Goal: Task Accomplishment & Management: Complete application form

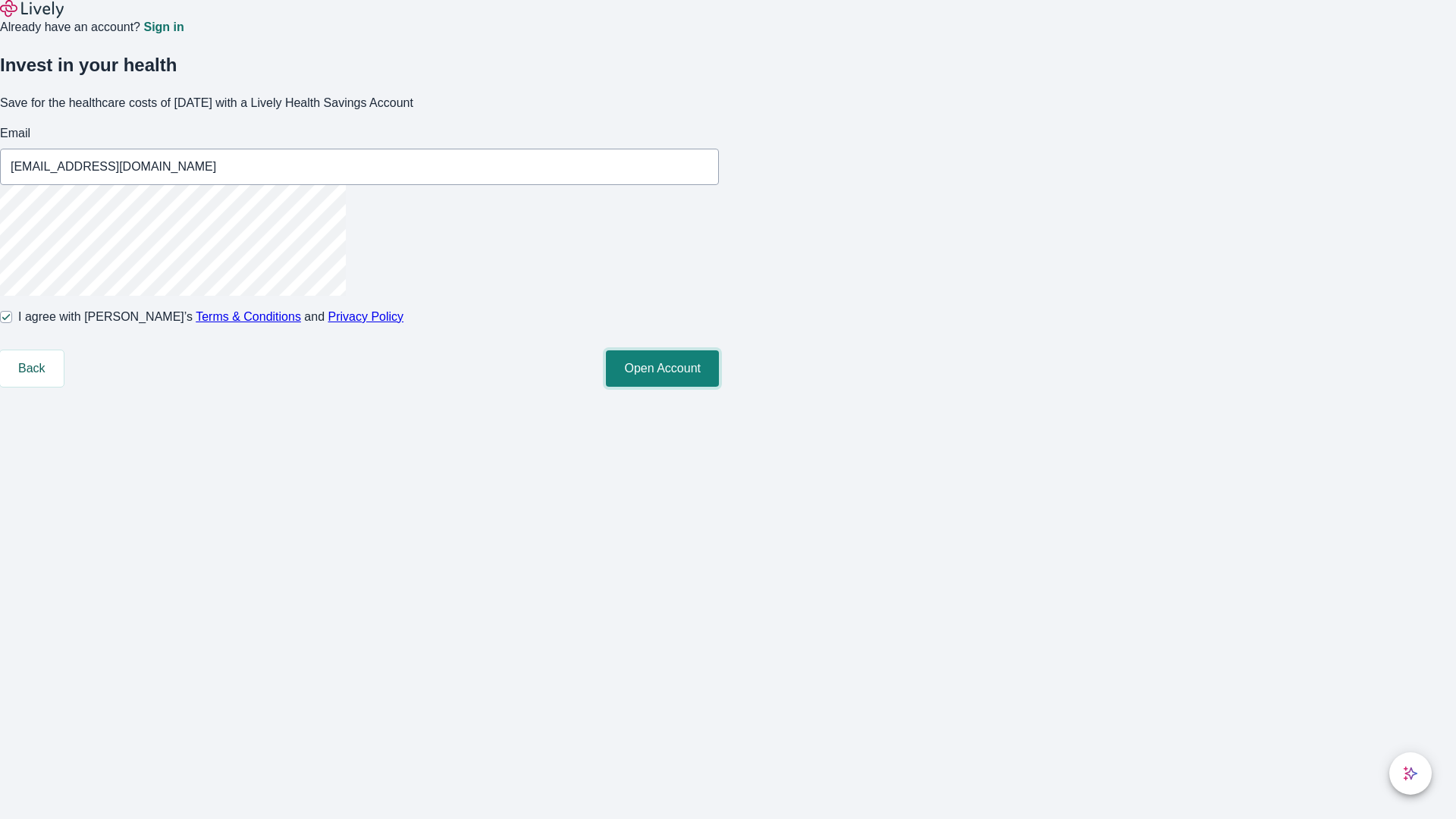
click at [718, 387] on button "Open Account" at bounding box center [663, 369] width 113 height 37
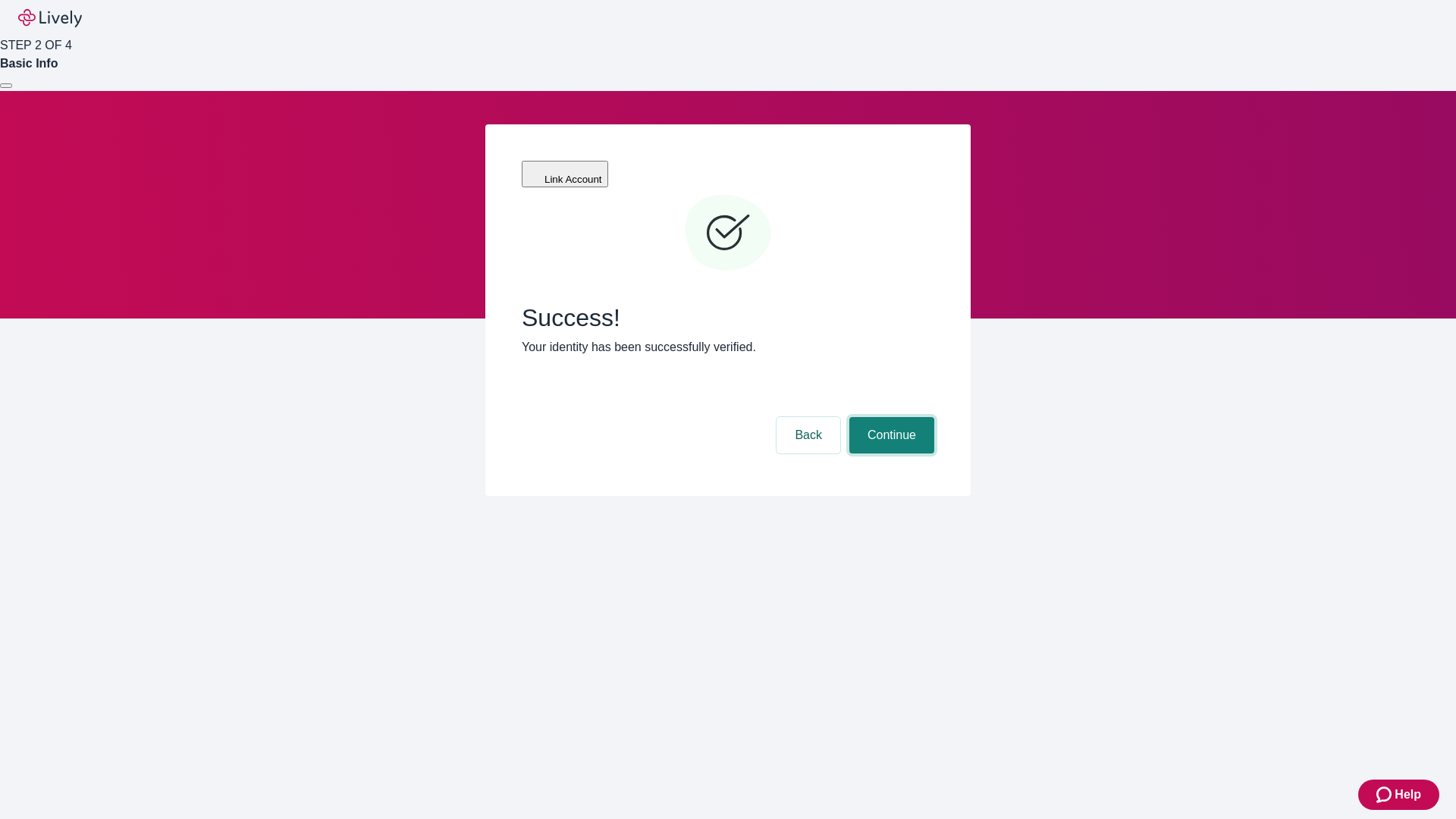
click at [889, 417] on button "Continue" at bounding box center [891, 436] width 85 height 37
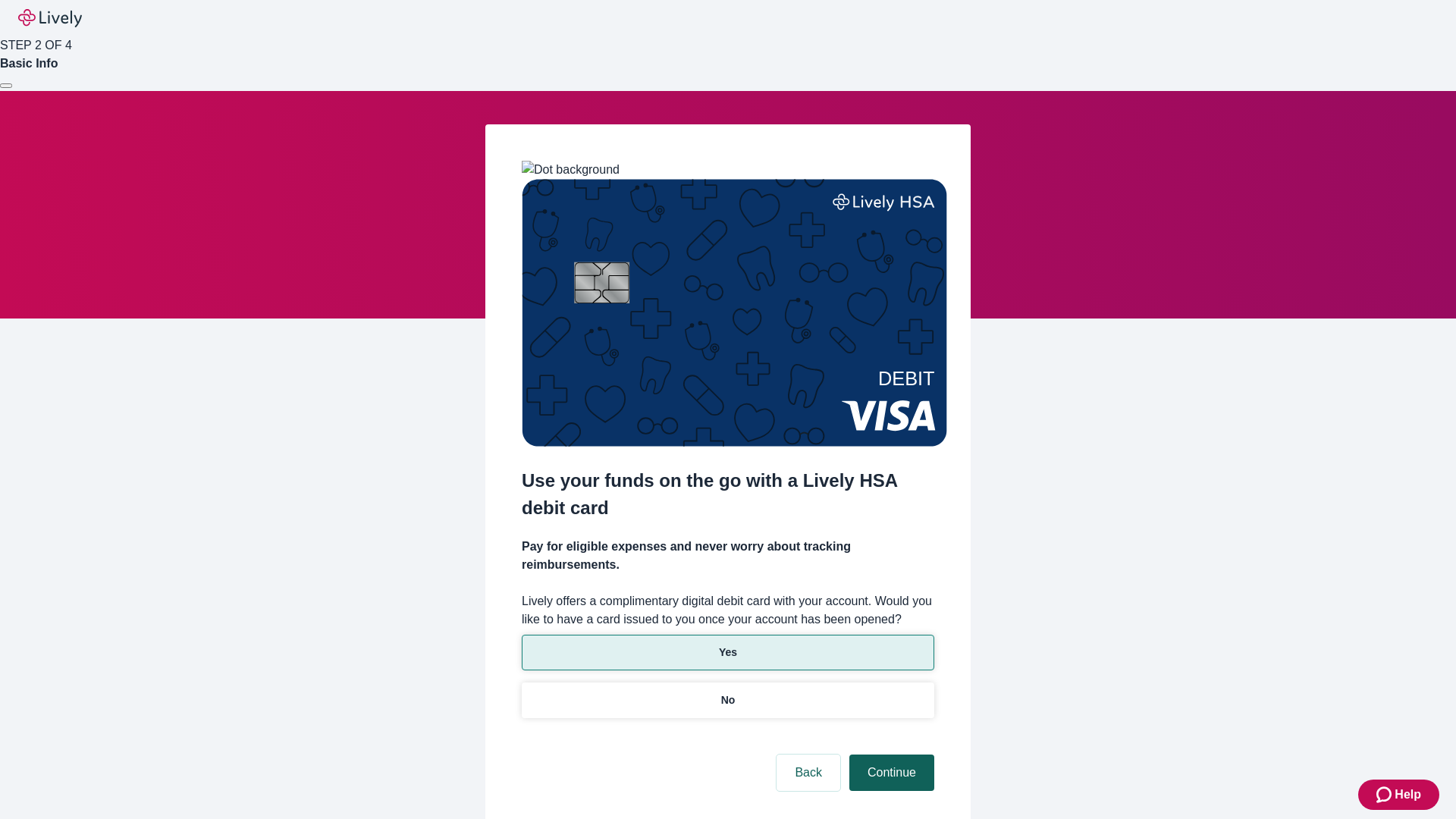
click at [727, 645] on p "Yes" at bounding box center [728, 652] width 18 height 16
click at [889, 754] on button "Continue" at bounding box center [891, 772] width 85 height 37
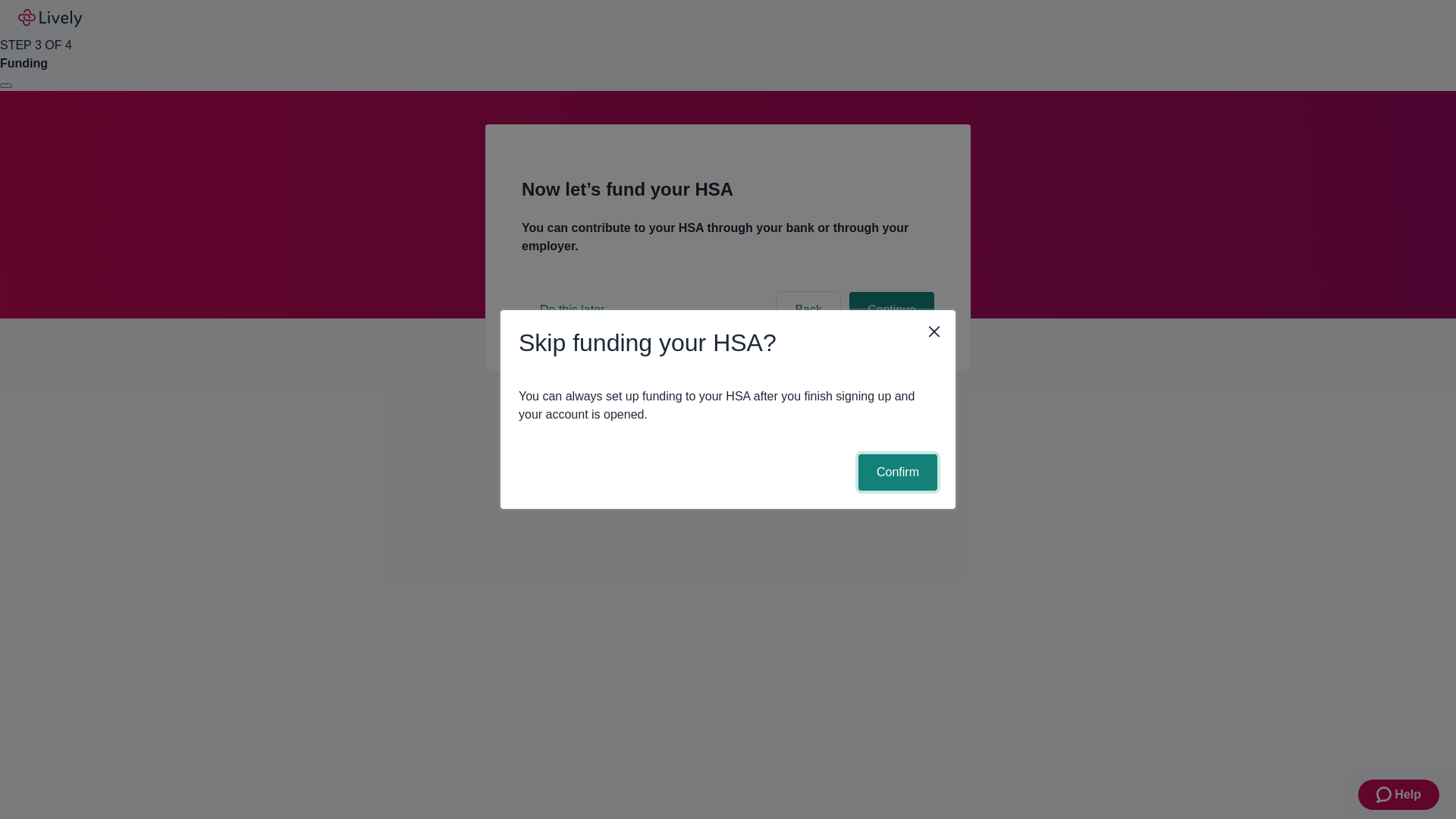
click at [896, 472] on button "Confirm" at bounding box center [897, 472] width 79 height 37
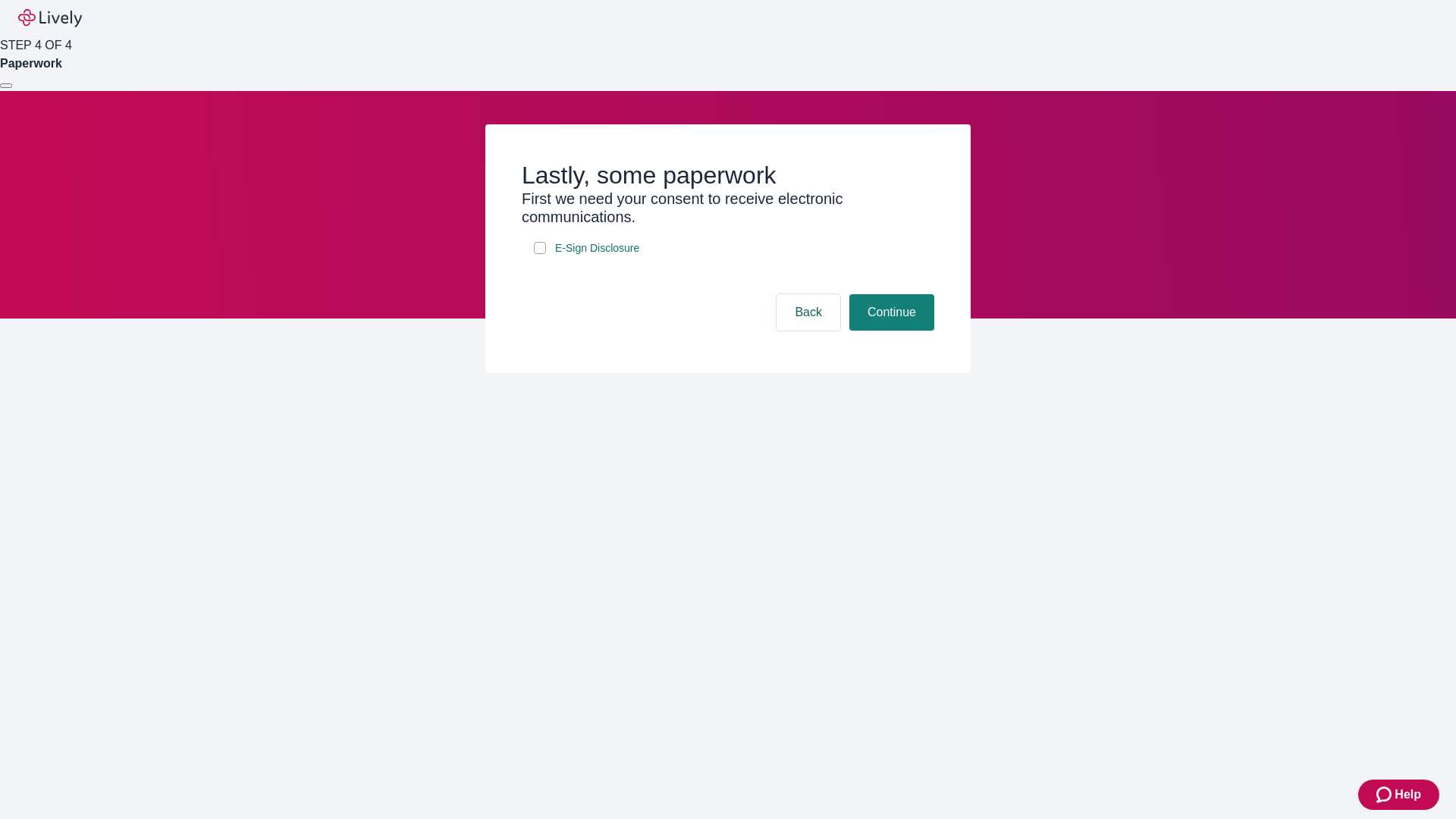
click at [539, 254] on input "E-Sign Disclosure" at bounding box center [539, 247] width 12 height 12
checkbox input "true"
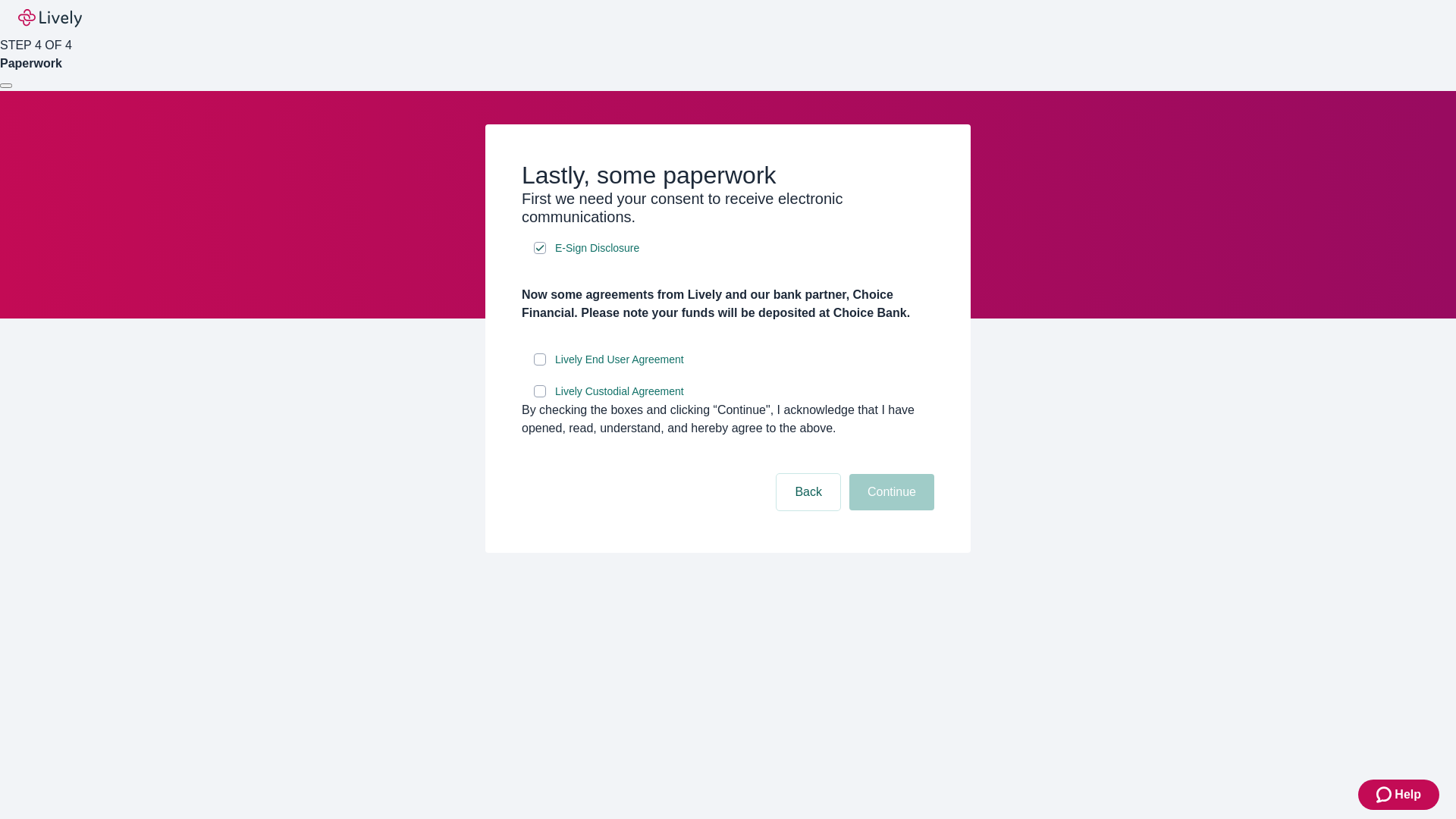
click at [539, 365] on input "Lively End User Agreement" at bounding box center [539, 359] width 12 height 12
checkbox input "true"
click at [539, 397] on input "Lively Custodial Agreement" at bounding box center [539, 391] width 12 height 12
checkbox input "true"
click at [889, 510] on button "Continue" at bounding box center [891, 492] width 85 height 37
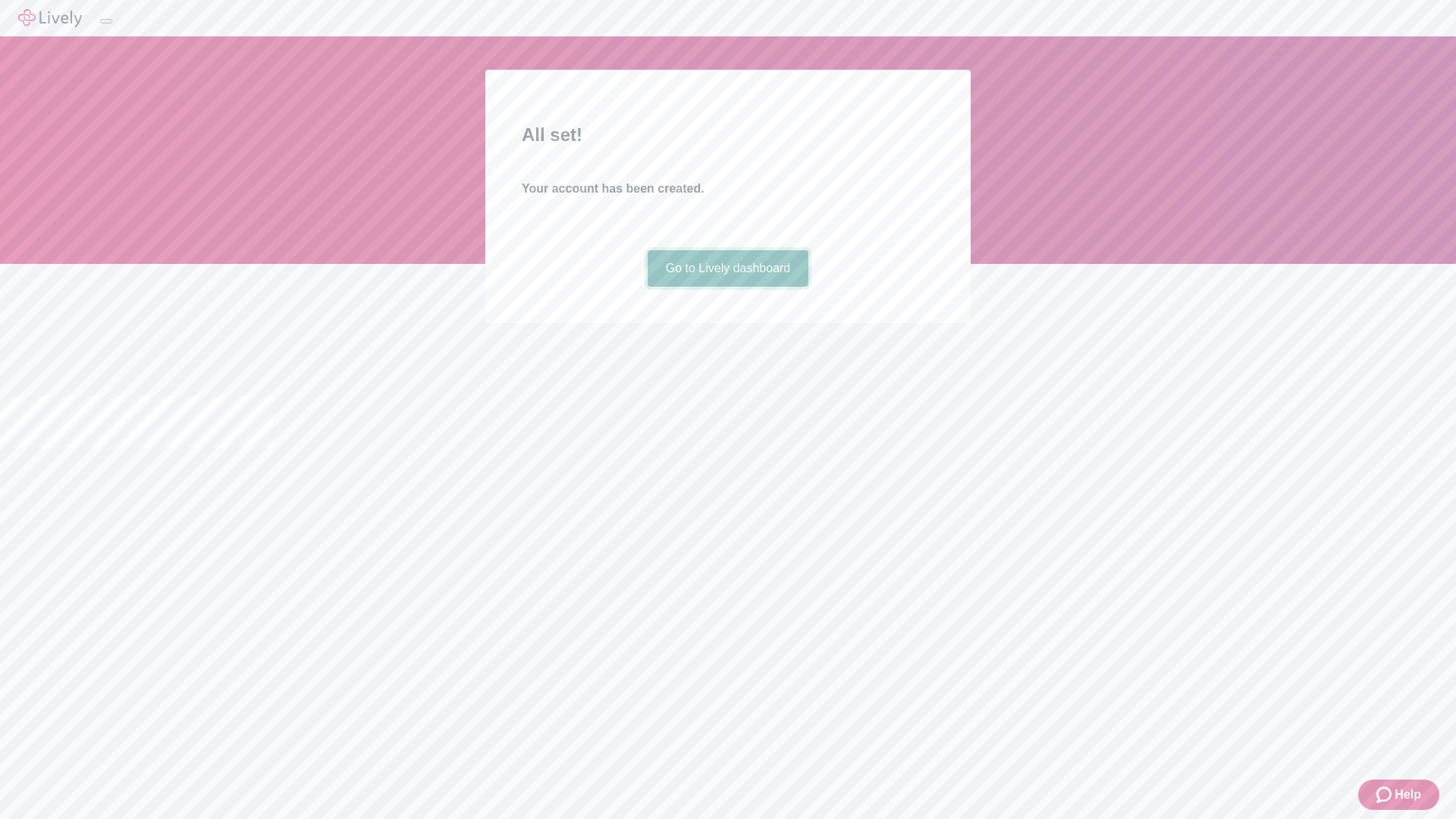
click at [727, 287] on link "Go to Lively dashboard" at bounding box center [728, 268] width 162 height 37
